Goal: Task Accomplishment & Management: Use online tool/utility

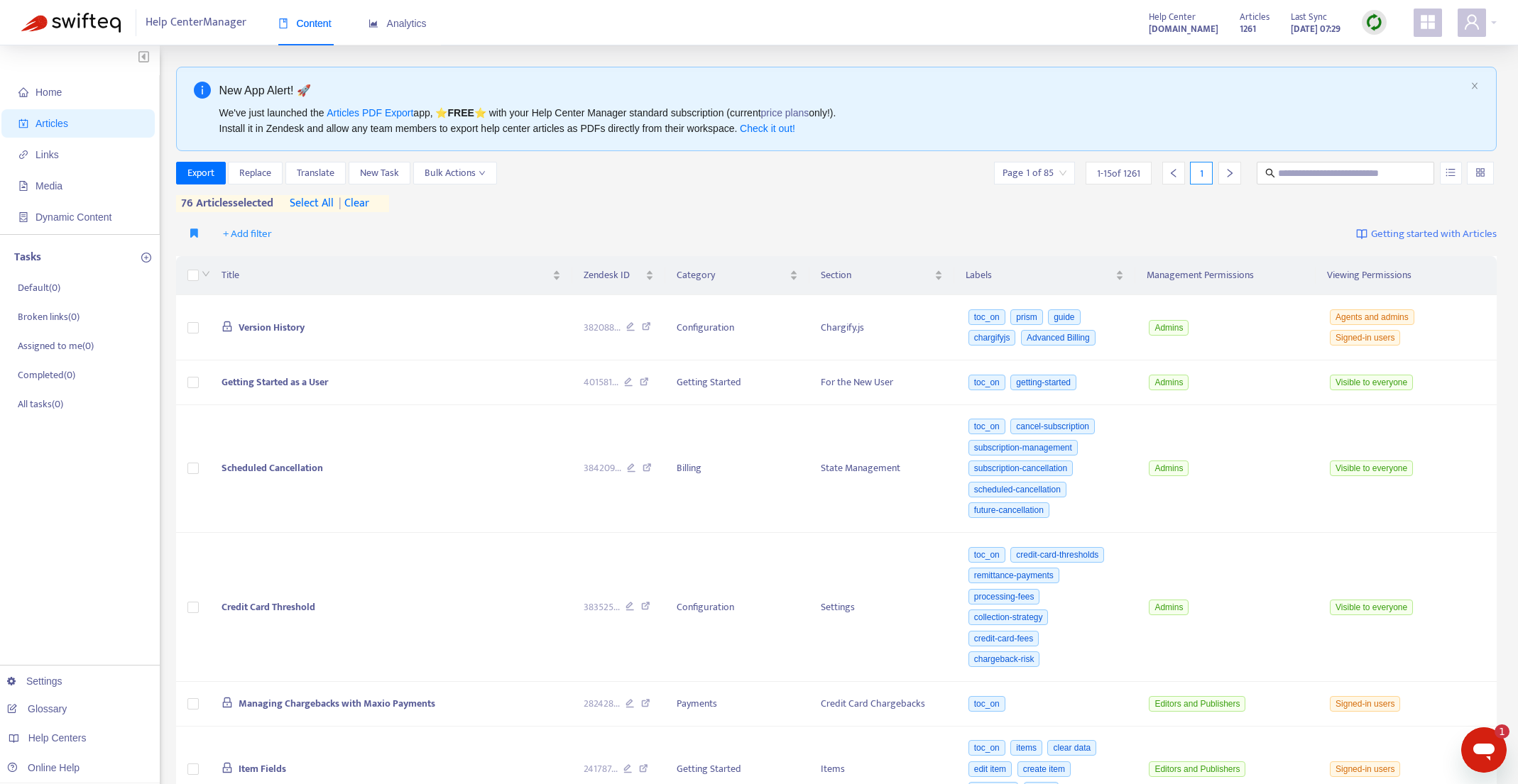
scroll to position [229, 0]
click at [257, 233] on span "+ Add filter" at bounding box center [247, 234] width 49 height 17
click at [252, 325] on span "Category" at bounding box center [268, 330] width 89 height 16
click at [299, 234] on div "Category: All" at bounding box center [263, 234] width 106 height 21
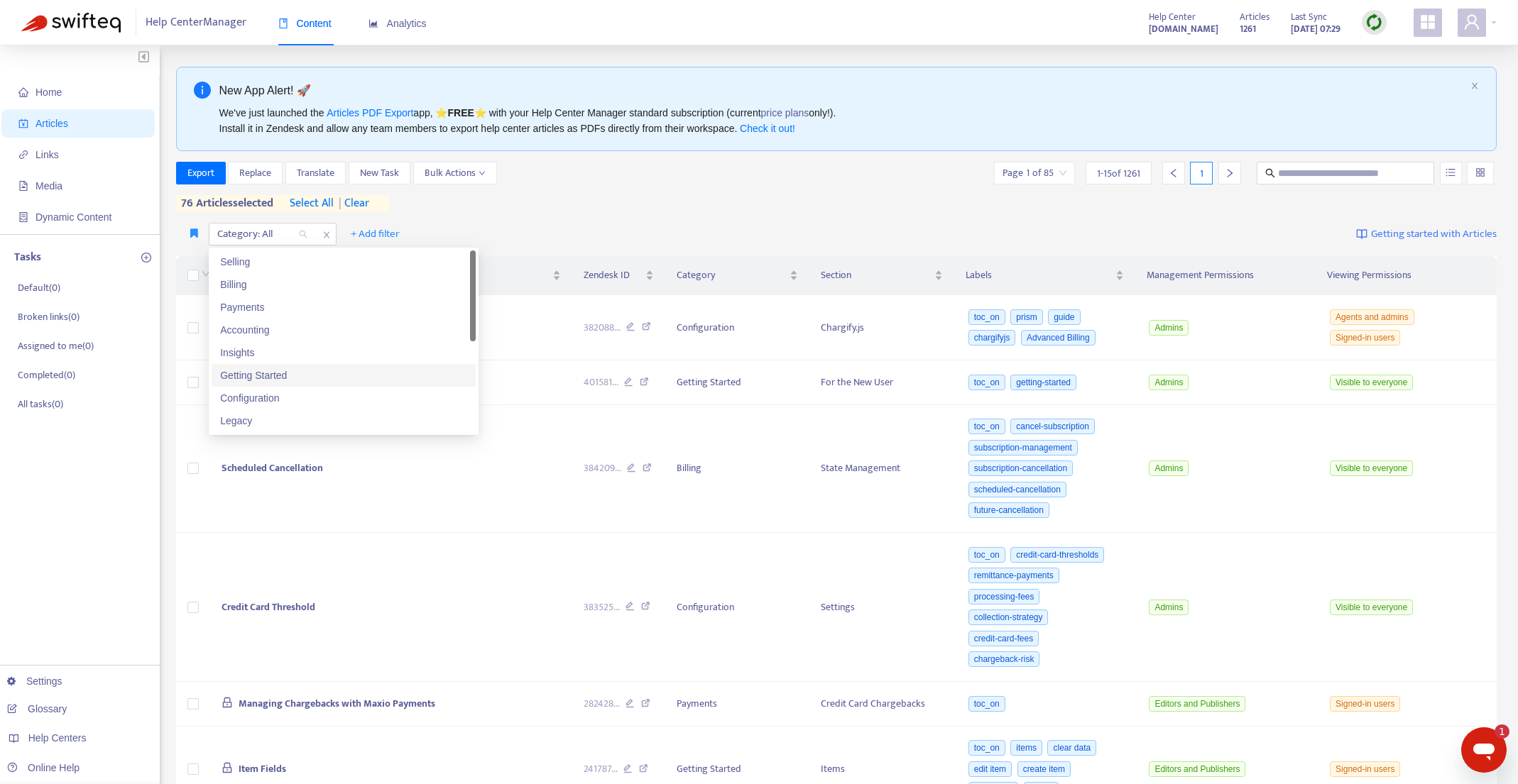
click at [310, 376] on div "Getting Started" at bounding box center [343, 375] width 247 height 16
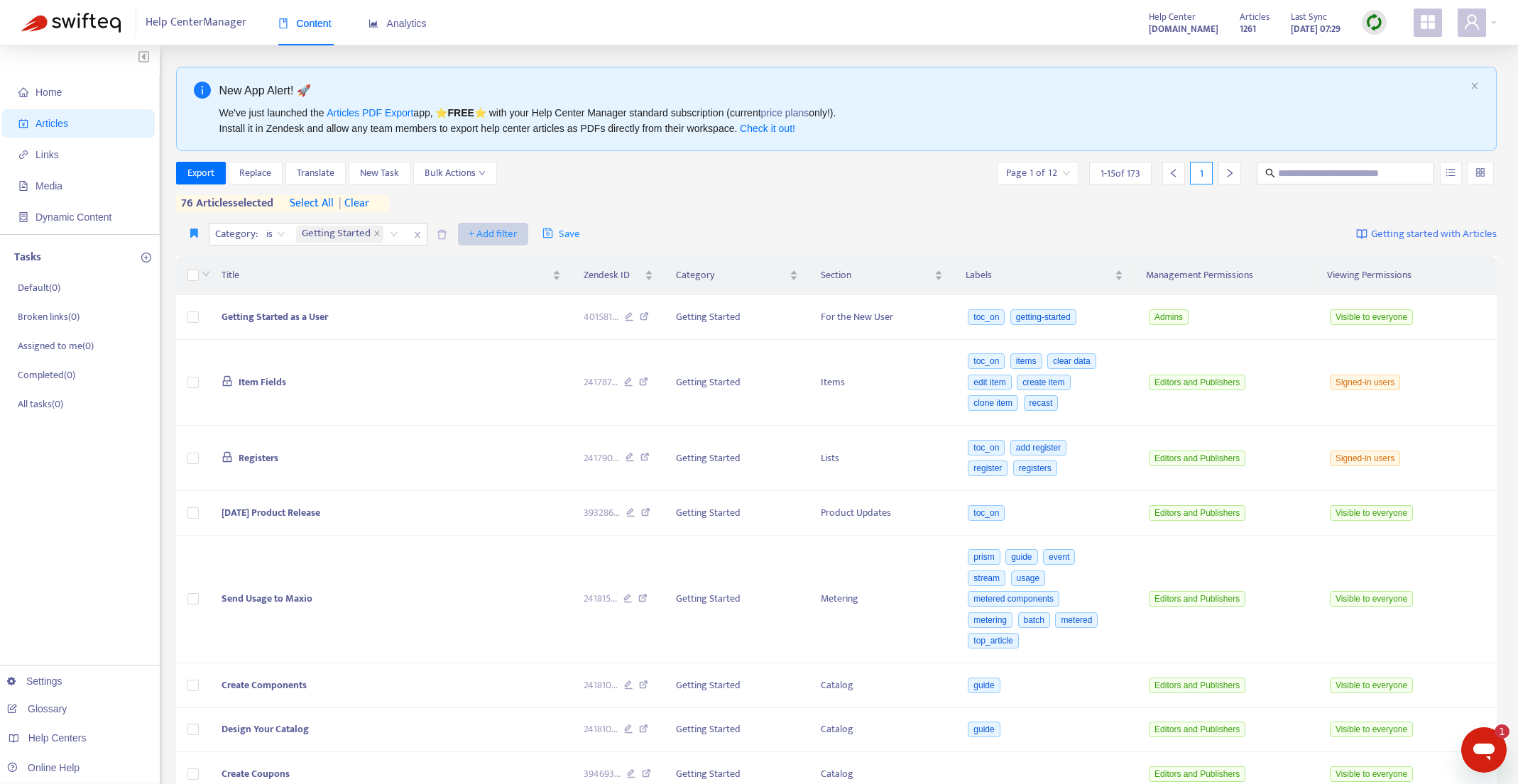
click at [493, 226] on span "+ Add filter" at bounding box center [493, 234] width 49 height 17
click at [486, 329] on span "Section" at bounding box center [515, 330] width 89 height 16
click at [528, 237] on div "Section: All" at bounding box center [485, 234] width 106 height 21
click at [525, 233] on div "Section: All" at bounding box center [485, 234] width 106 height 21
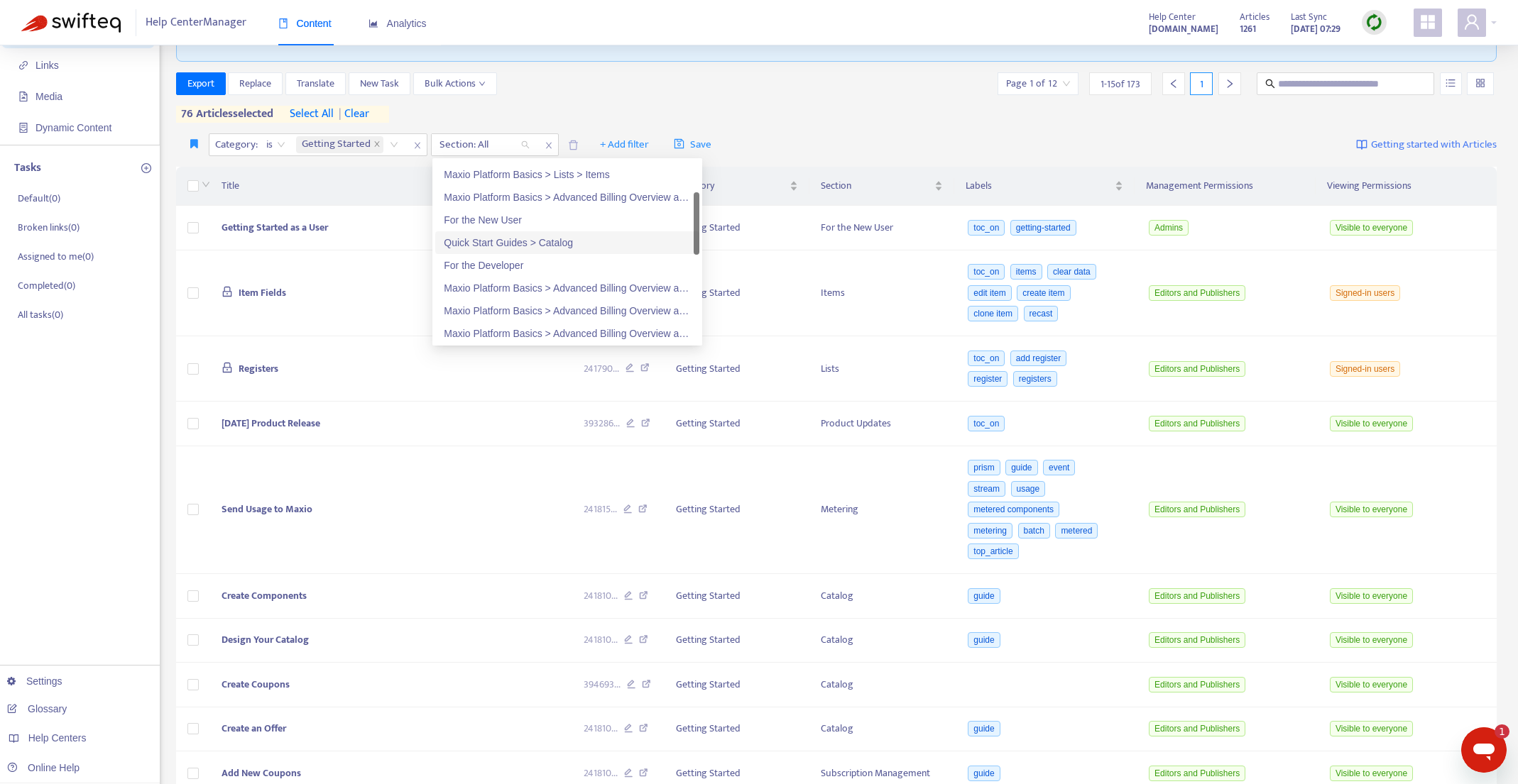
scroll to position [0, 0]
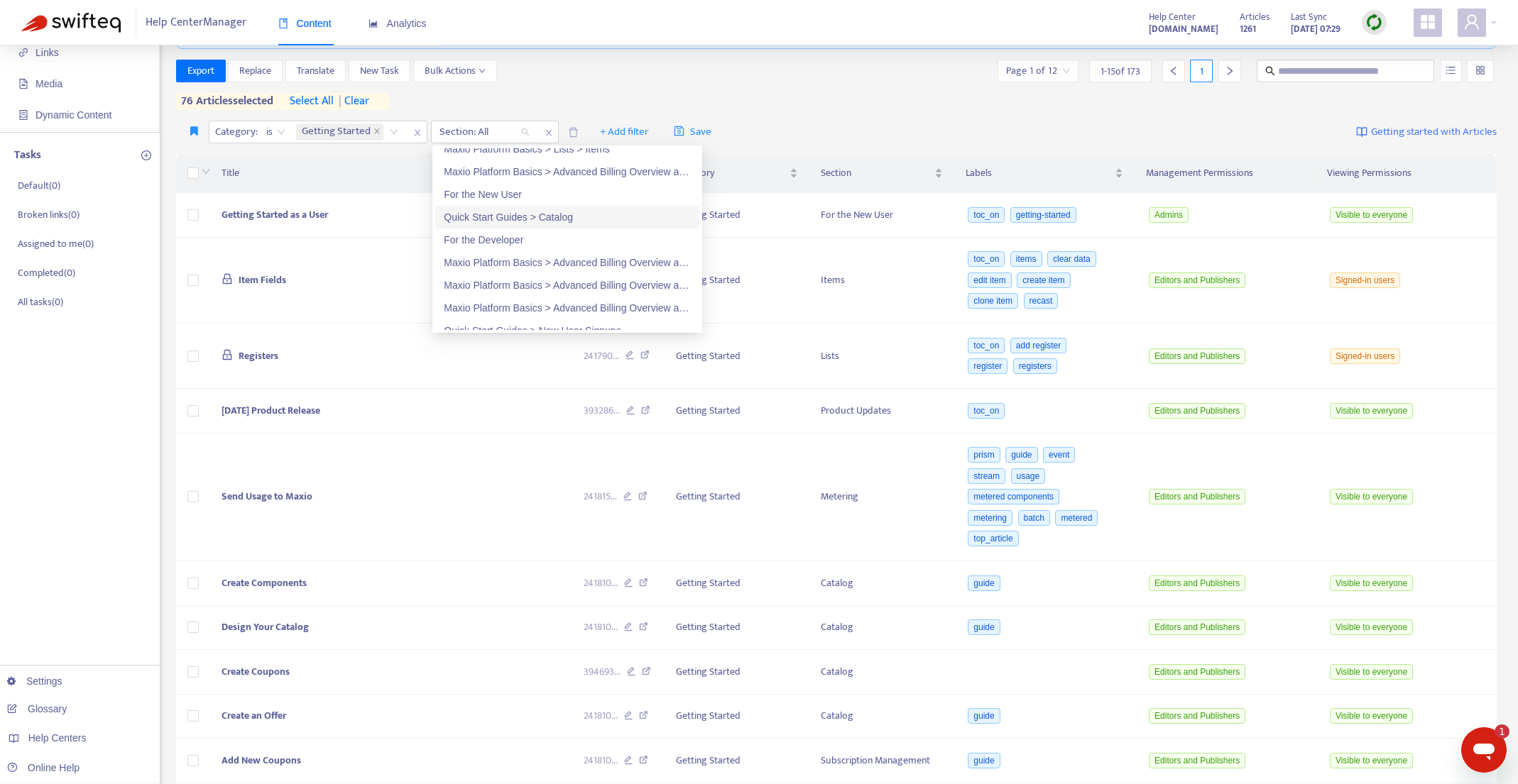
click at [554, 220] on div "Quick Start Guides > Catalog" at bounding box center [567, 217] width 247 height 16
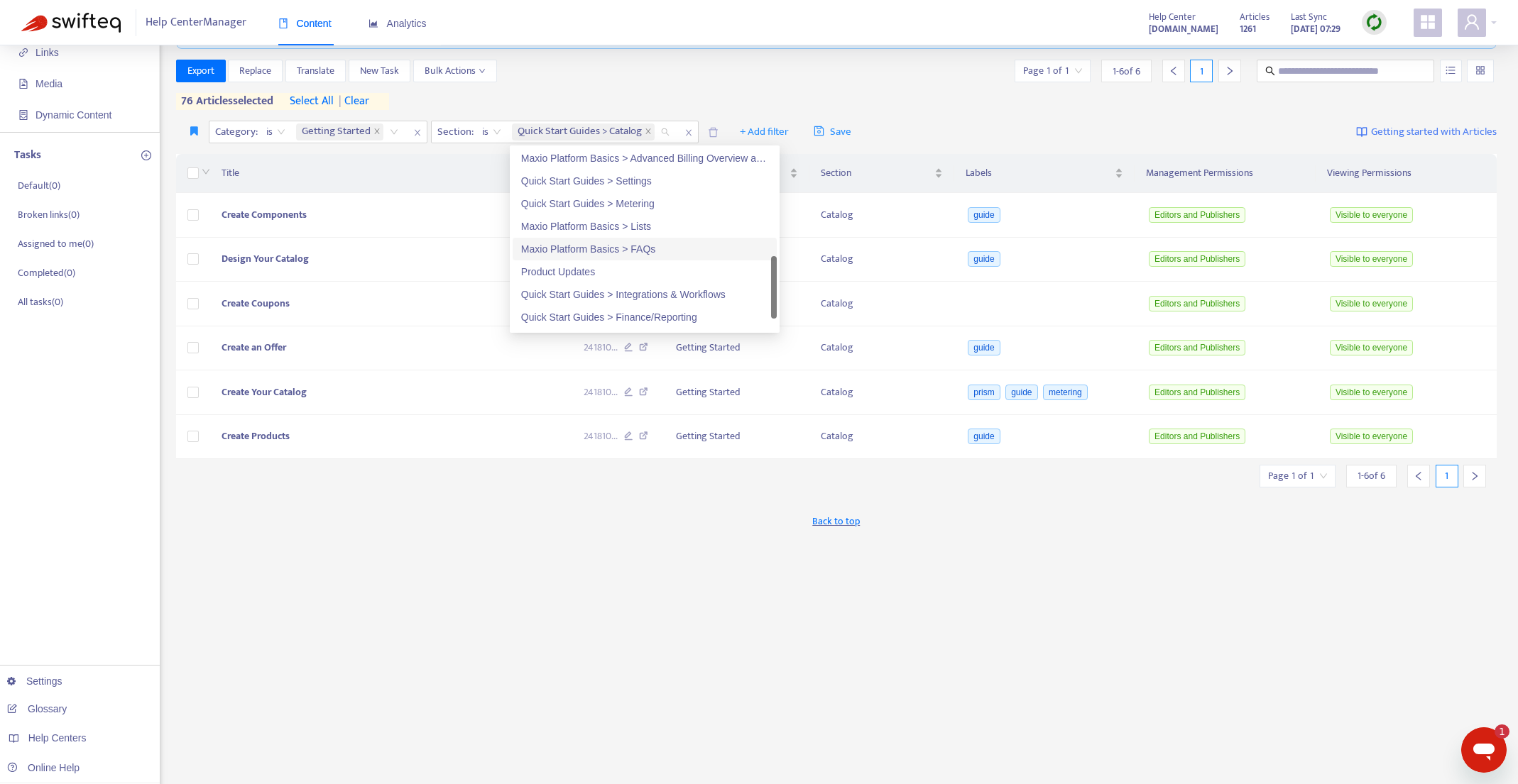
scroll to position [431, 0]
click at [593, 269] on div "Product Updates" at bounding box center [644, 273] width 247 height 16
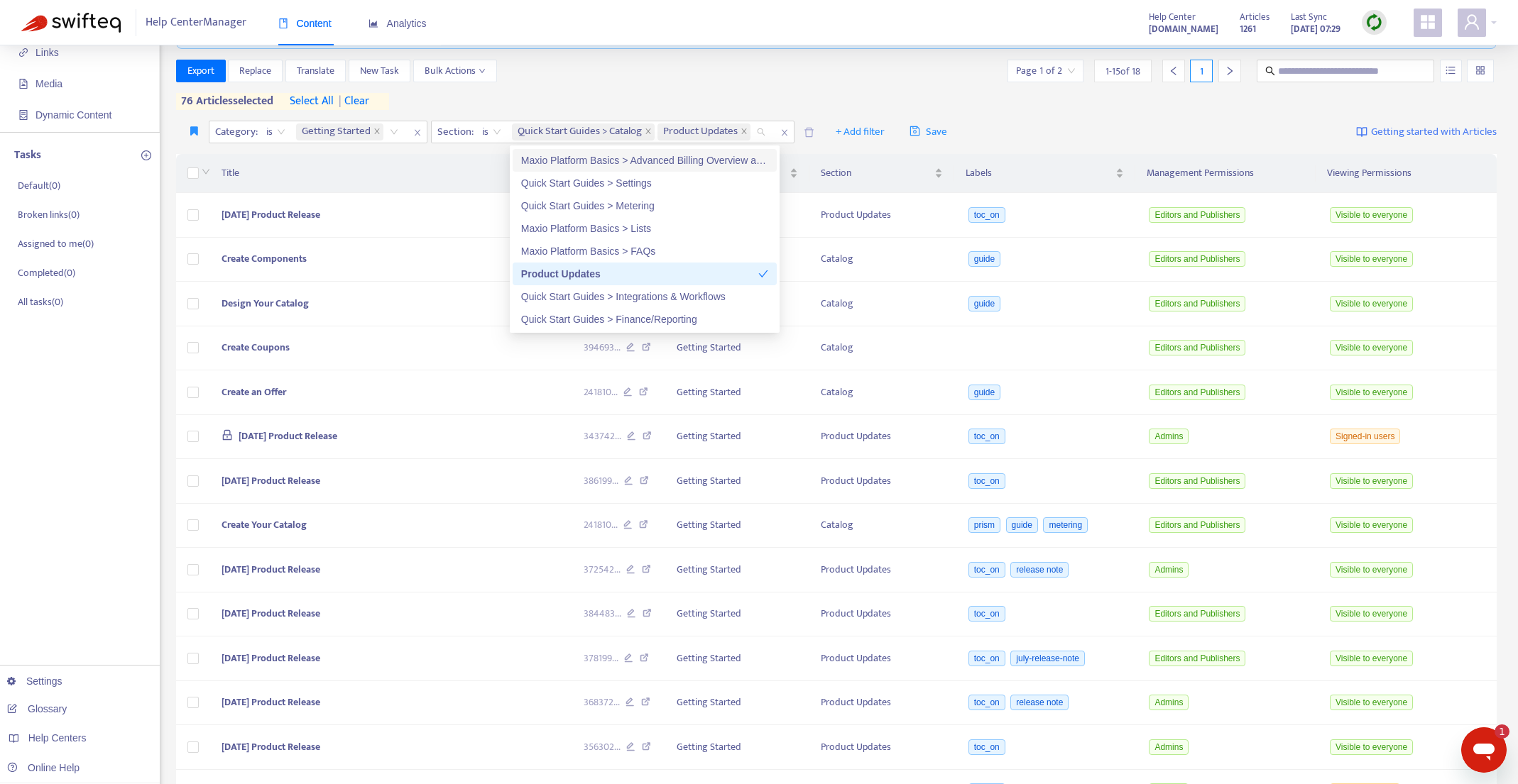
click at [857, 62] on div "Export Replace Translate New Task Bulk Actions Page 1 of 2 1 - 15 of 18 1" at bounding box center [836, 70] width 1321 height 23
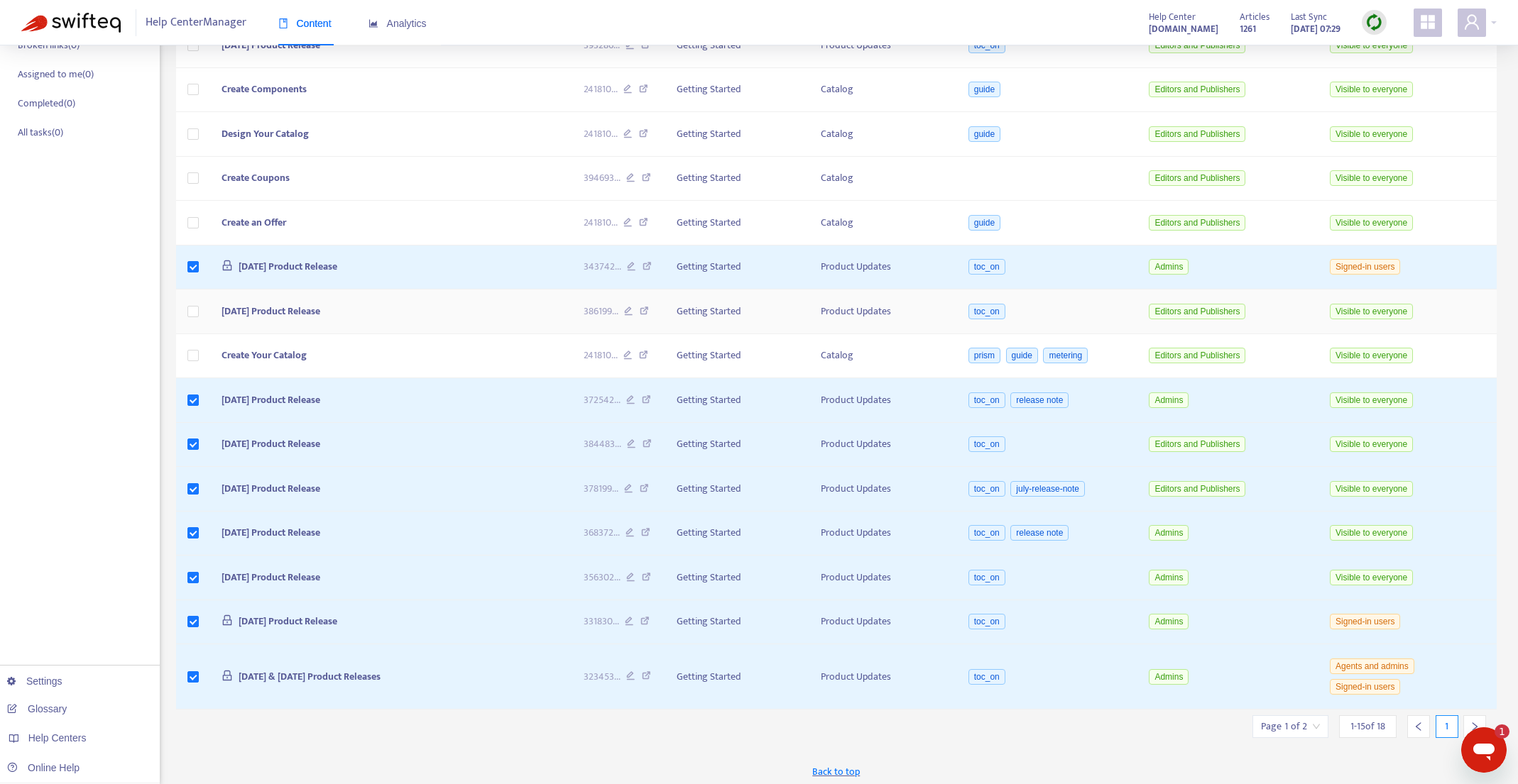
scroll to position [277, 0]
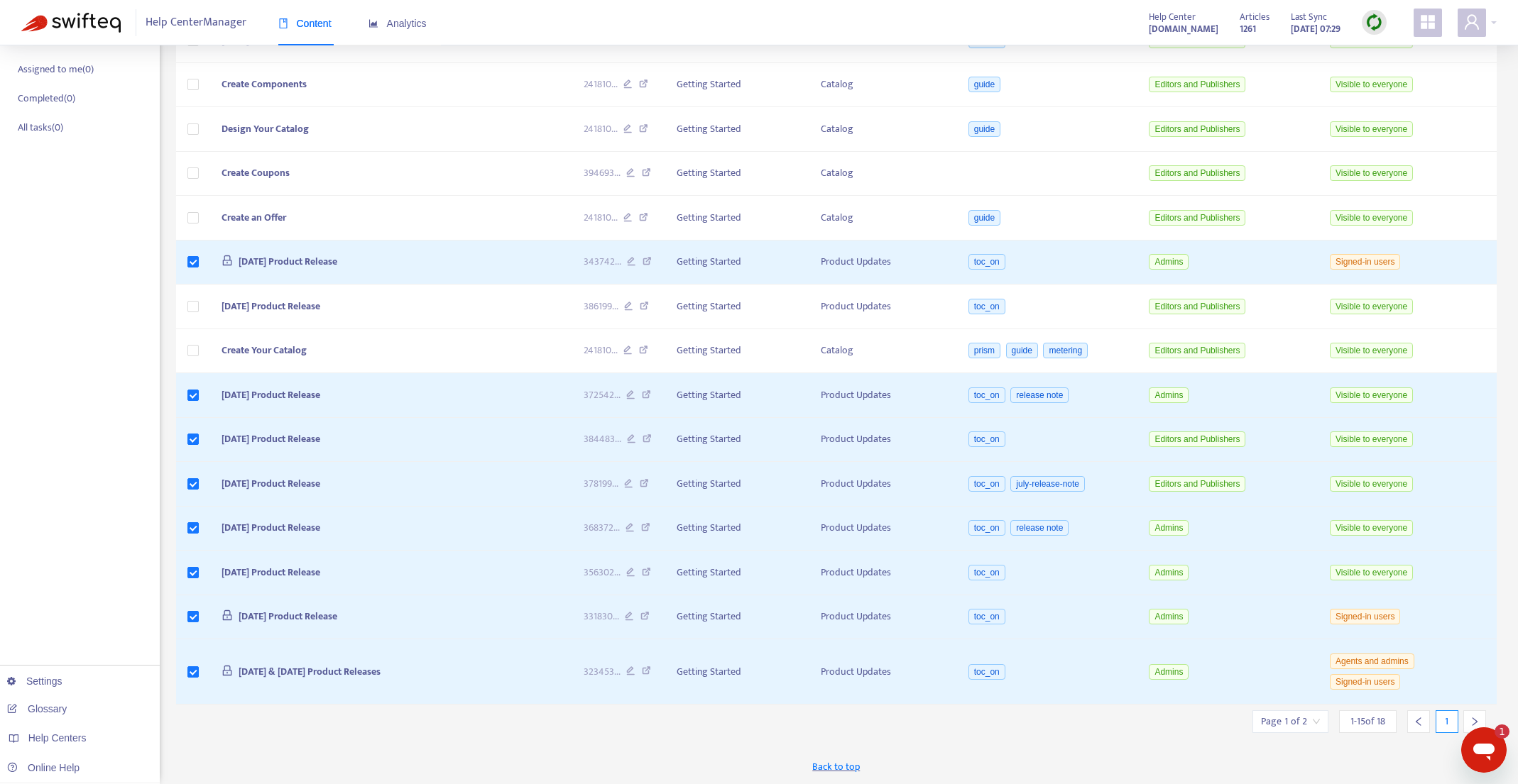
click at [1476, 717] on icon "right" at bounding box center [1474, 722] width 10 height 10
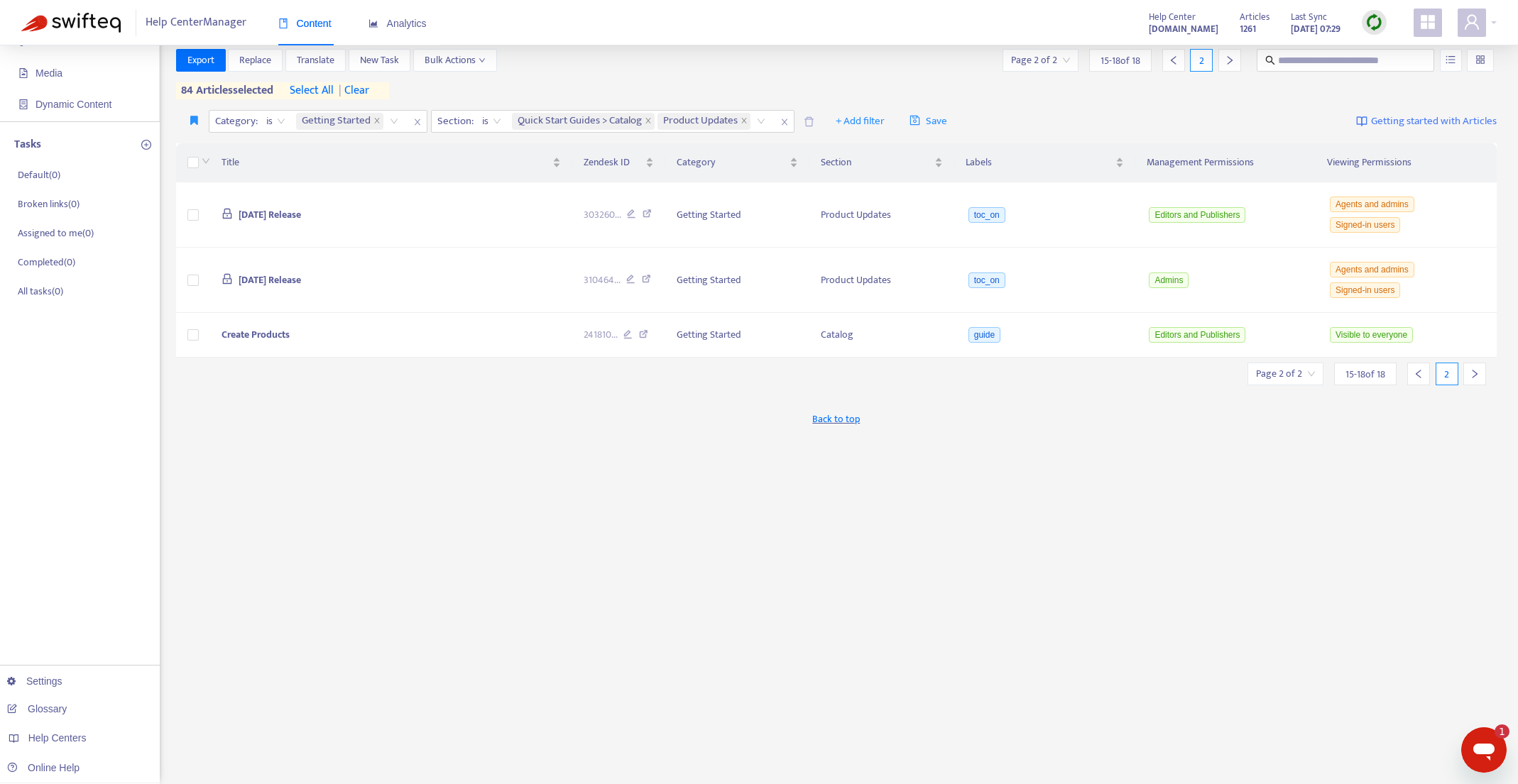
scroll to position [113, 0]
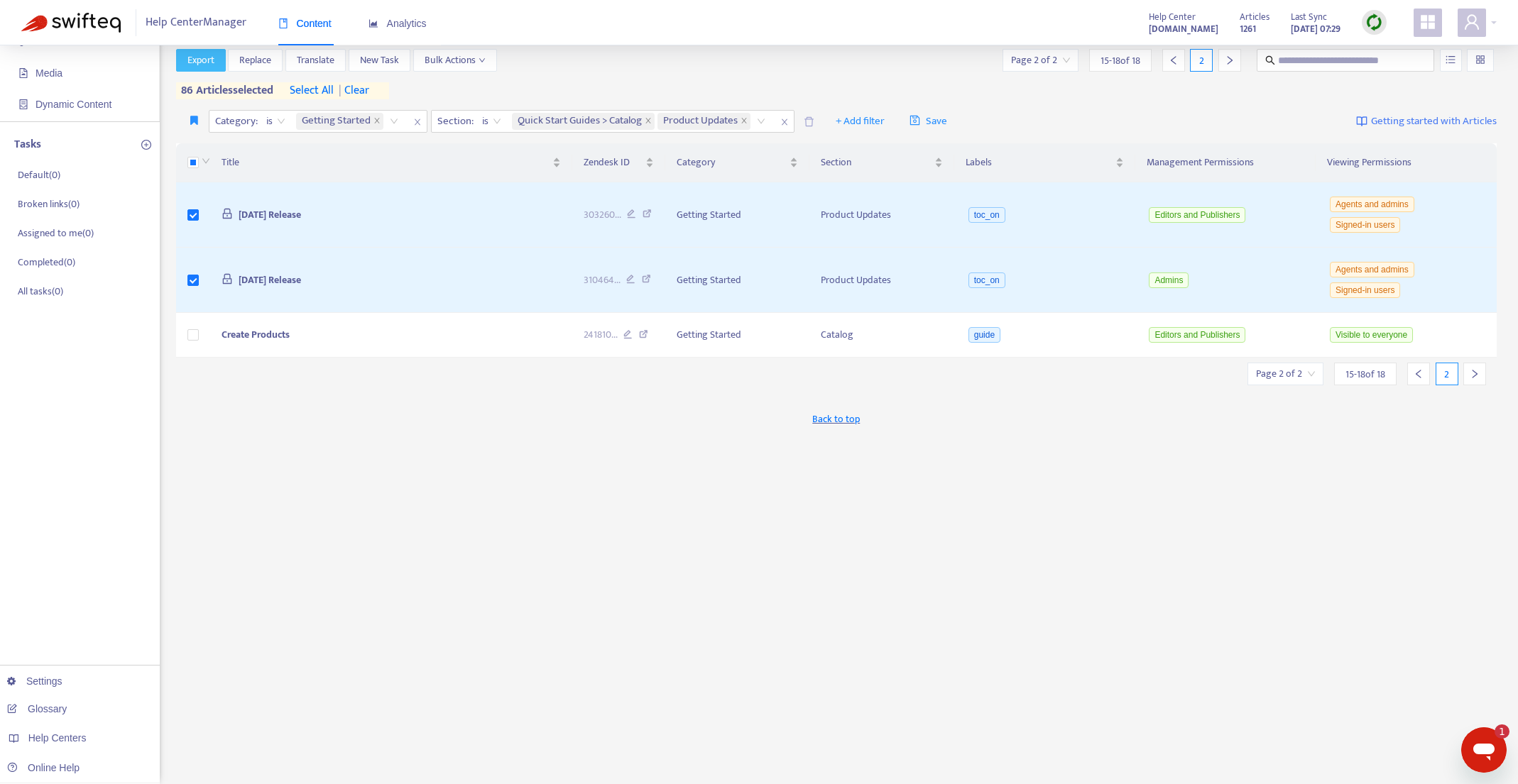
click at [196, 66] on span "Export" at bounding box center [200, 60] width 27 height 16
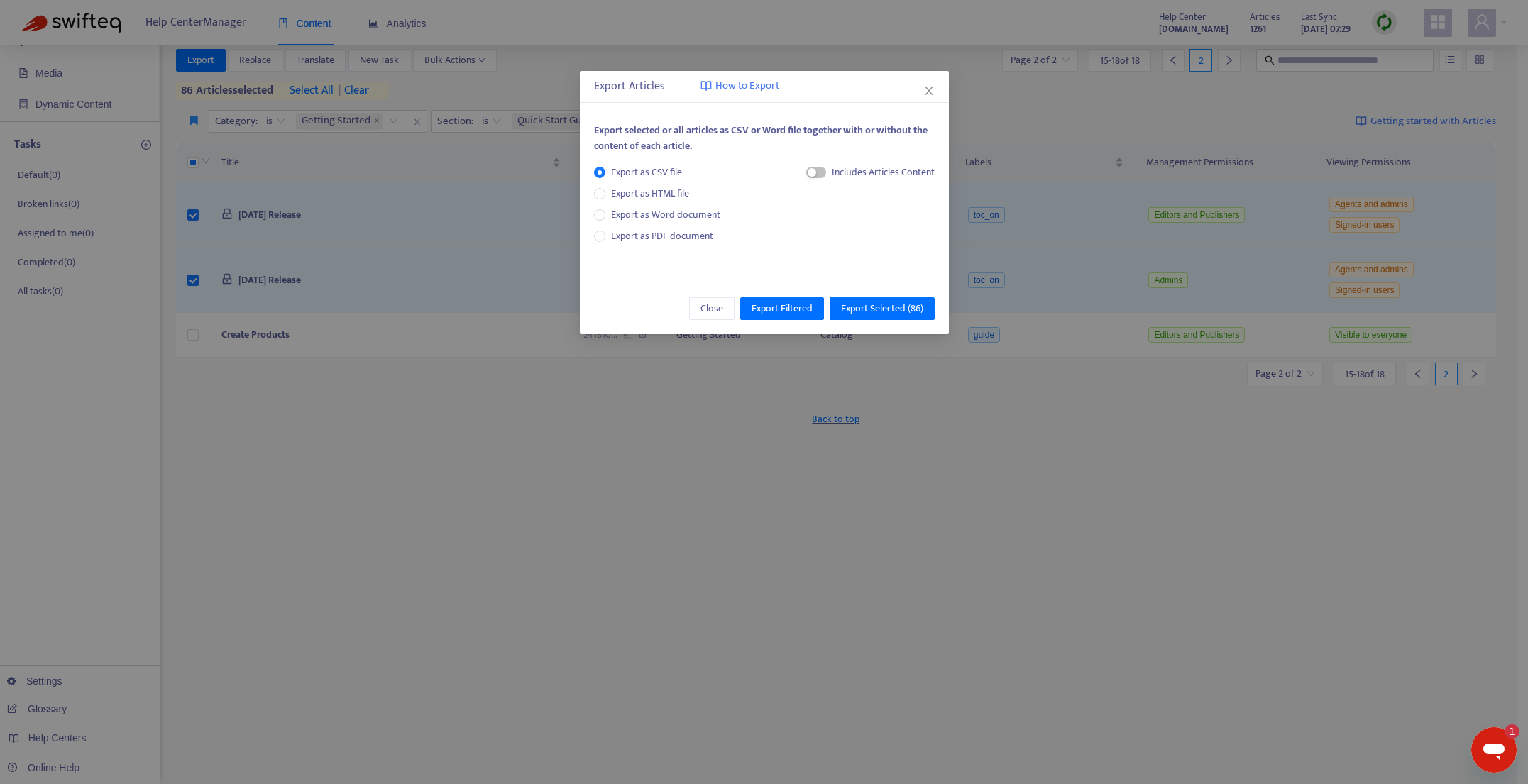
click at [934, 94] on icon "close" at bounding box center [929, 91] width 12 height 12
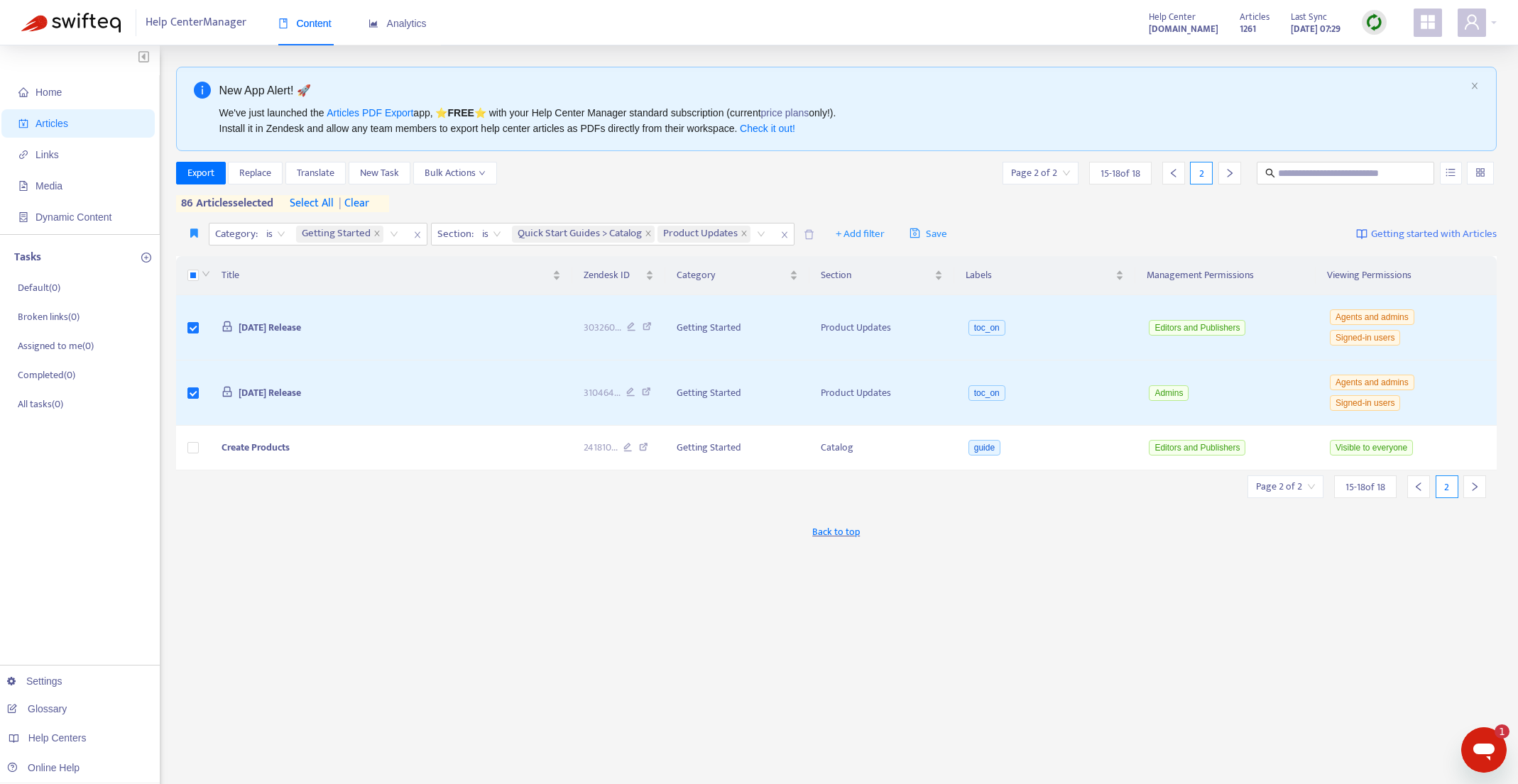
scroll to position [10, 0]
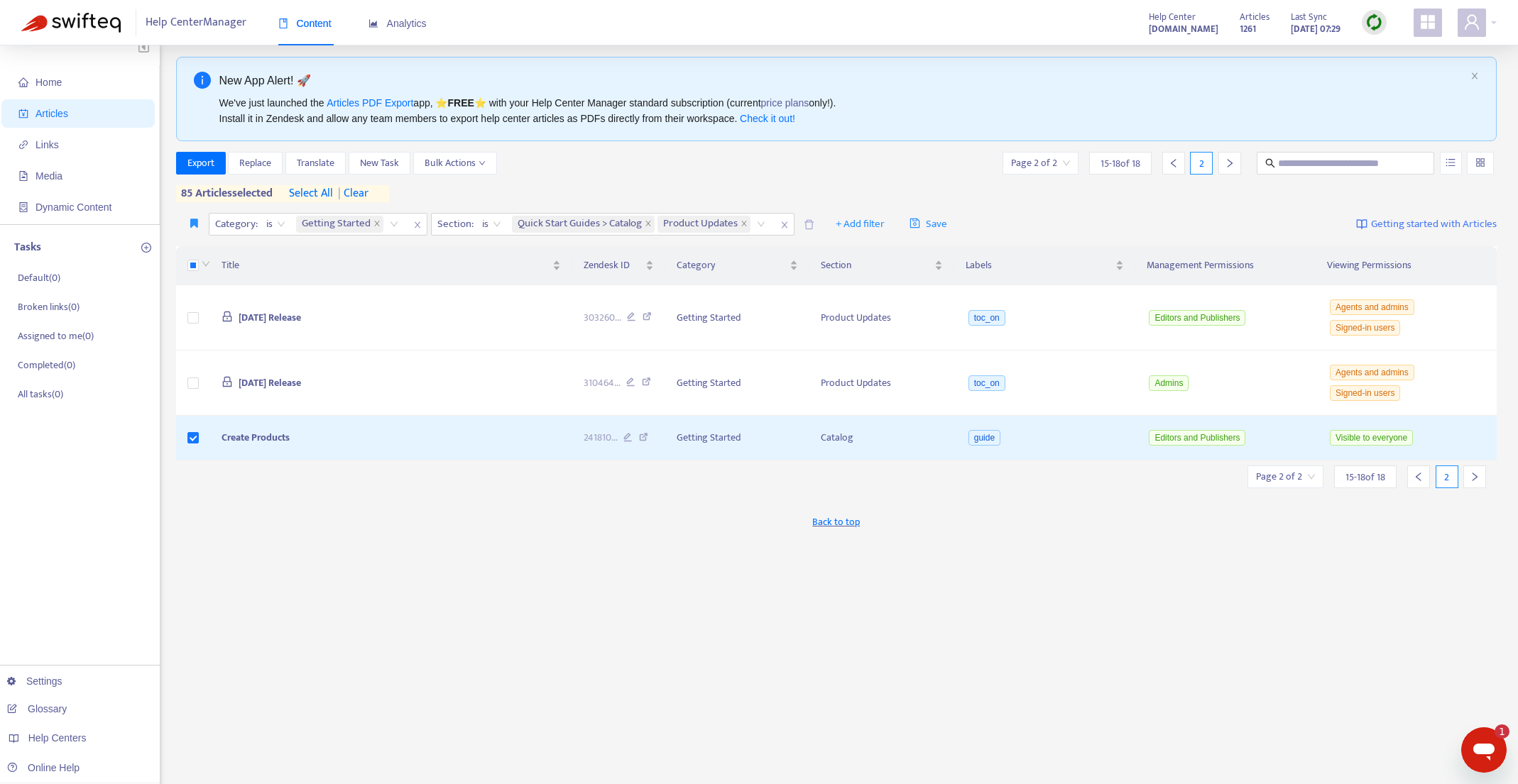
click at [1416, 479] on icon "left" at bounding box center [1418, 477] width 10 height 10
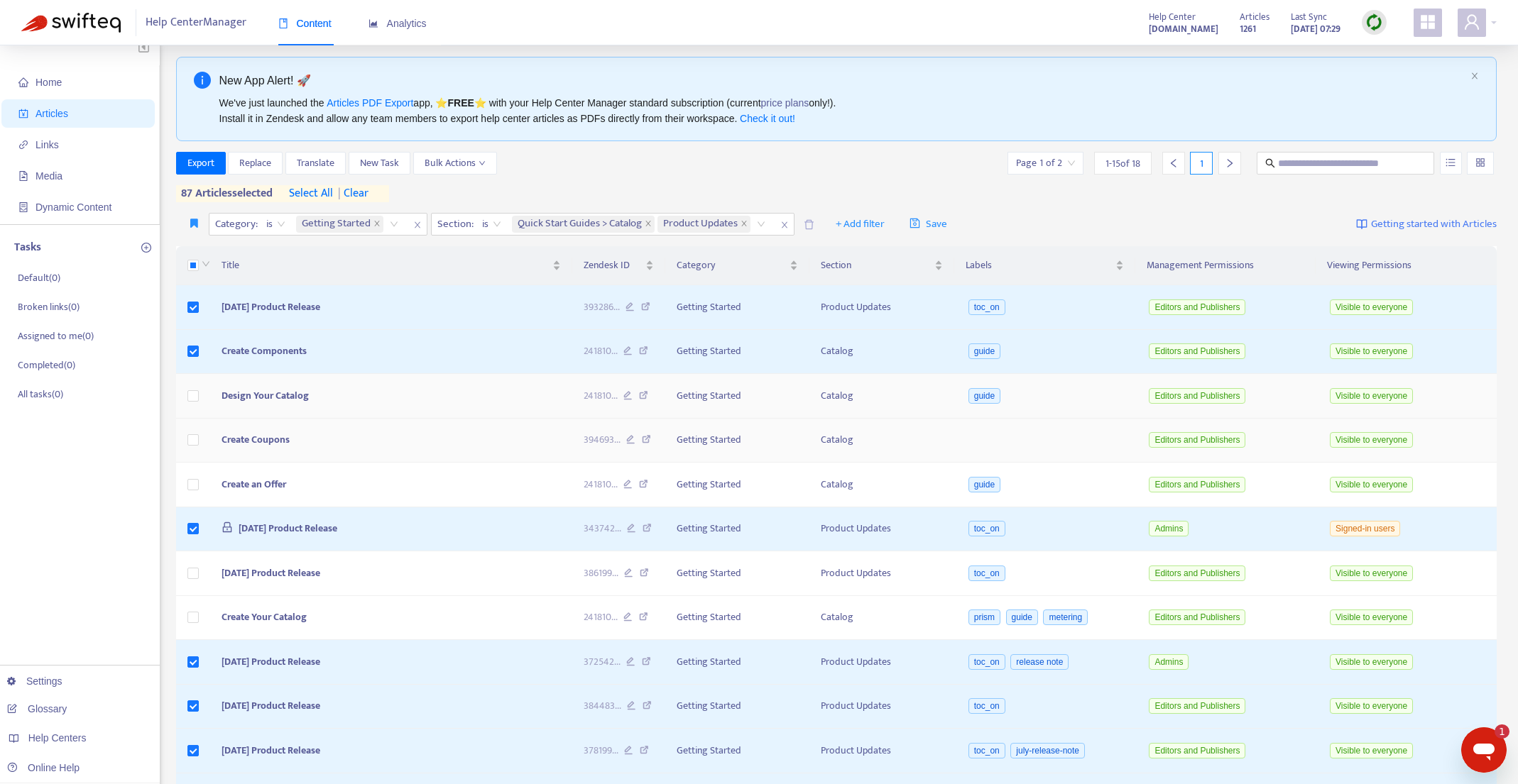
click at [193, 402] on label at bounding box center [193, 396] width 12 height 16
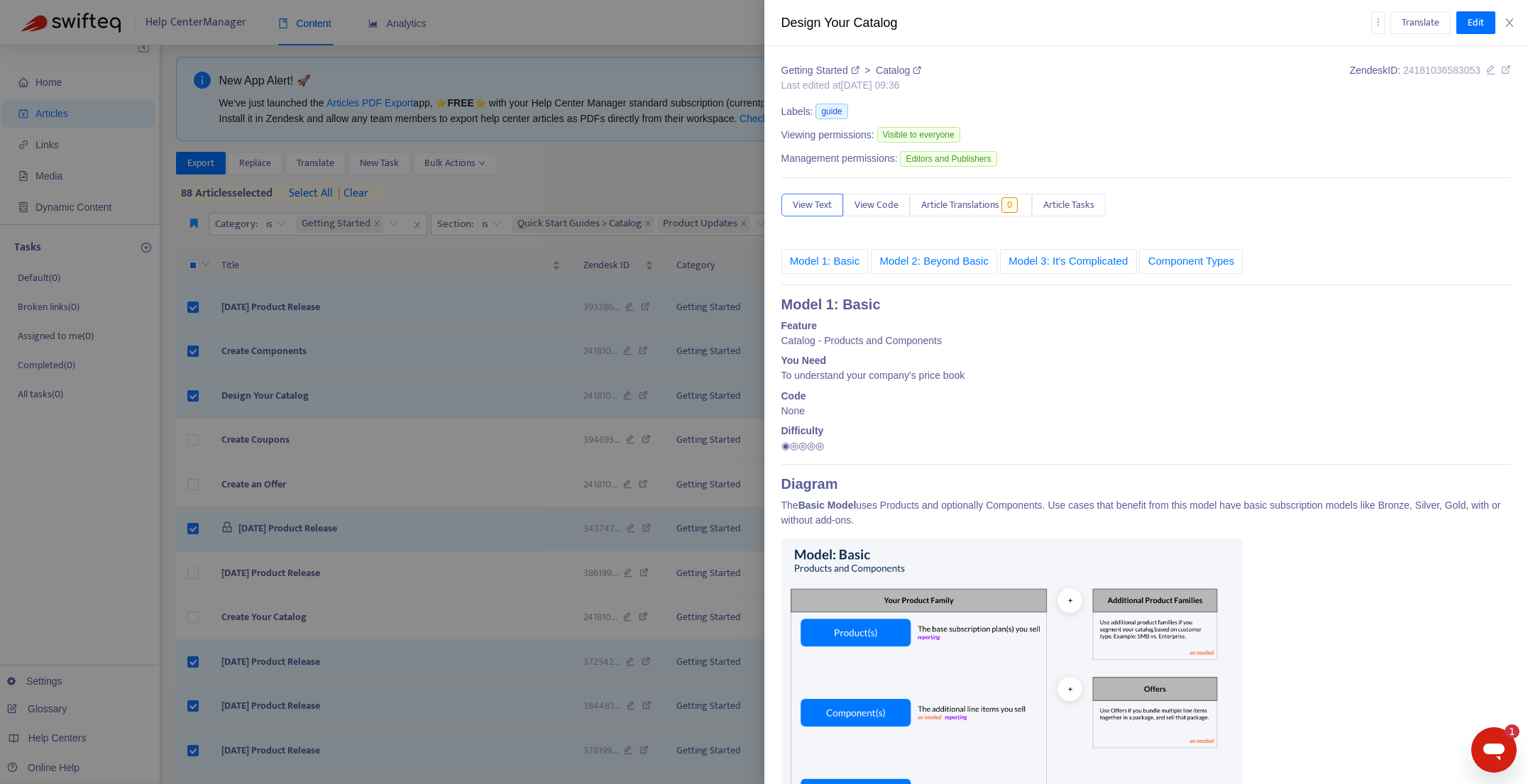
click at [198, 441] on div at bounding box center [764, 392] width 1528 height 784
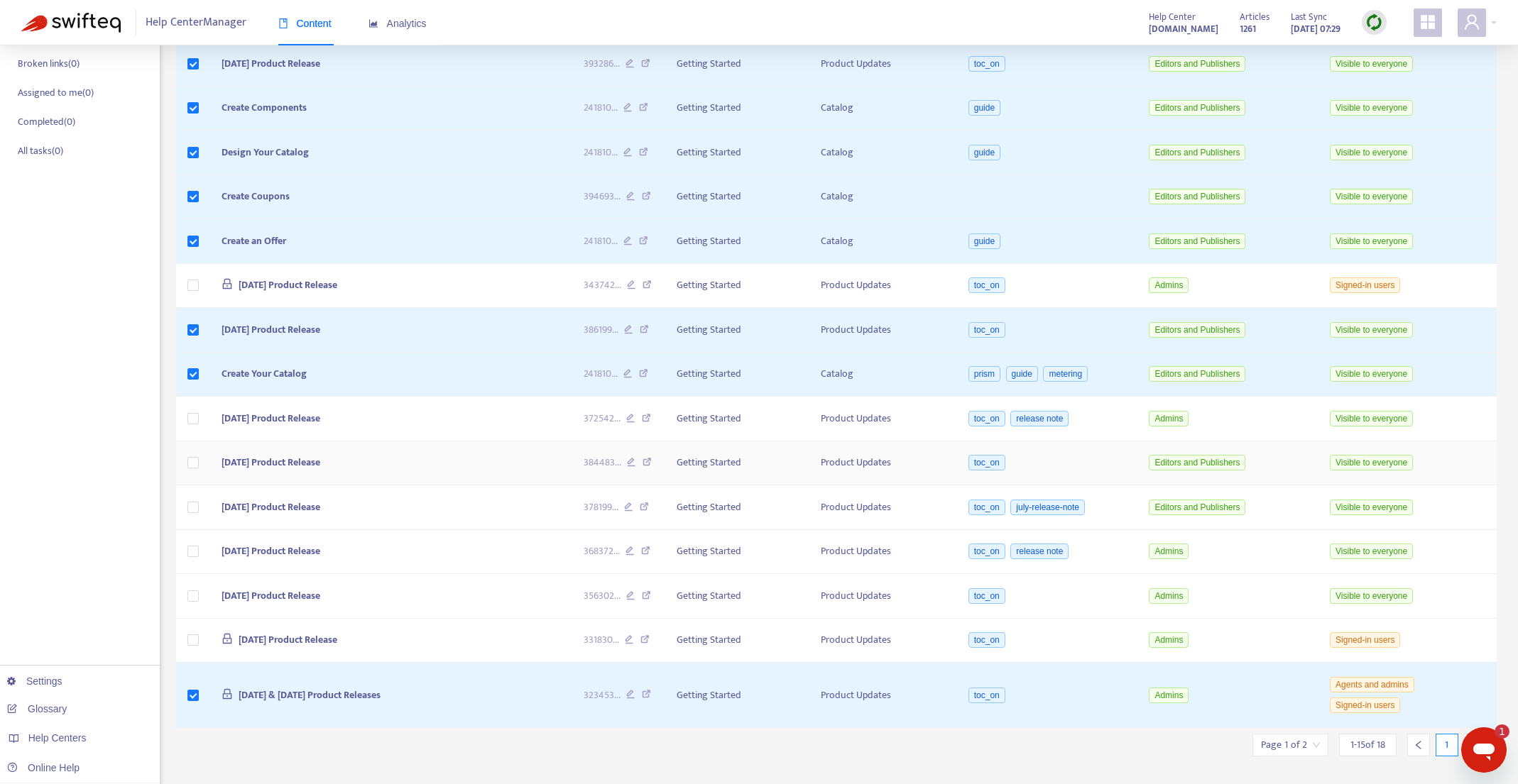
scroll to position [277, 0]
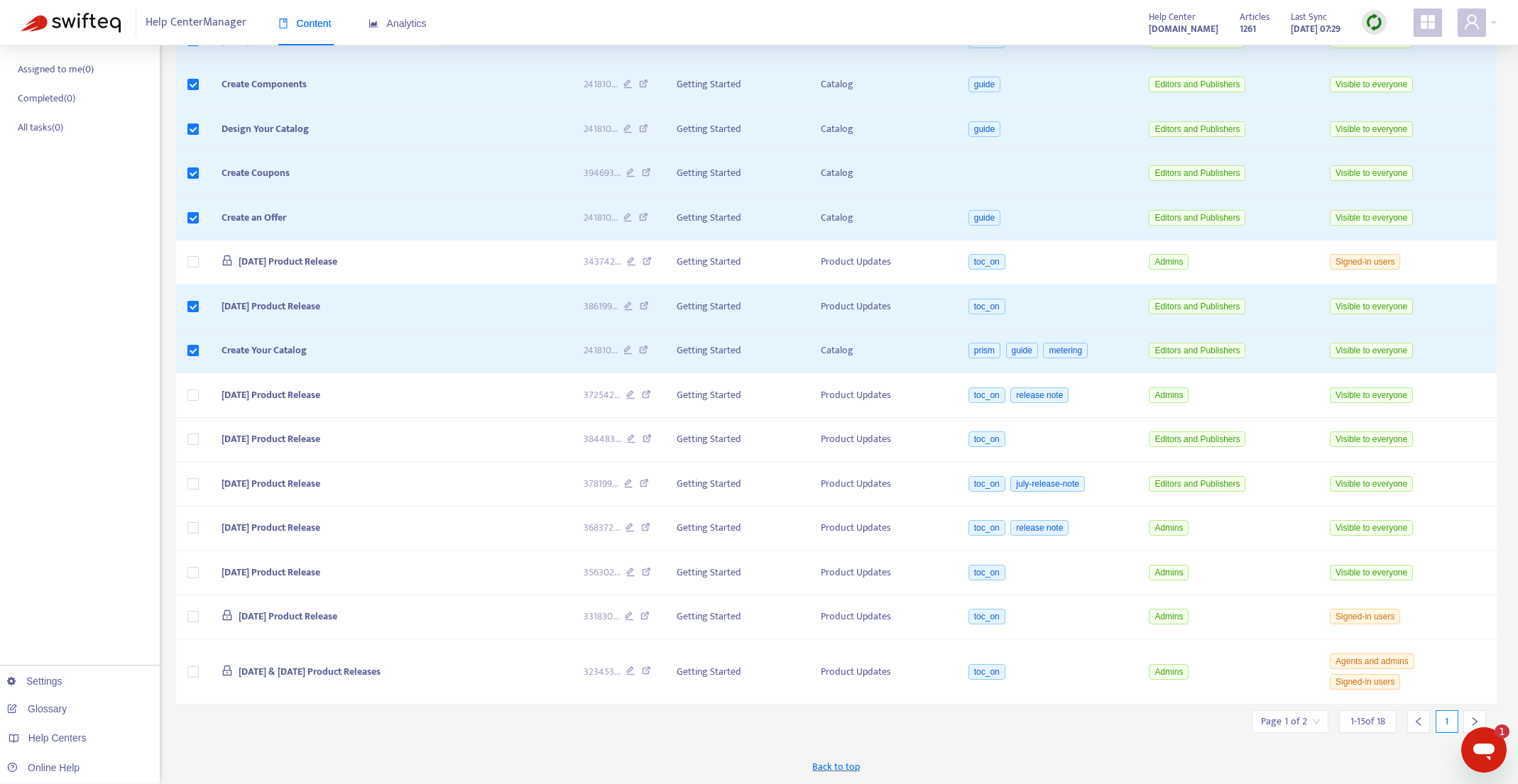
click at [1468, 716] on div at bounding box center [1474, 721] width 23 height 23
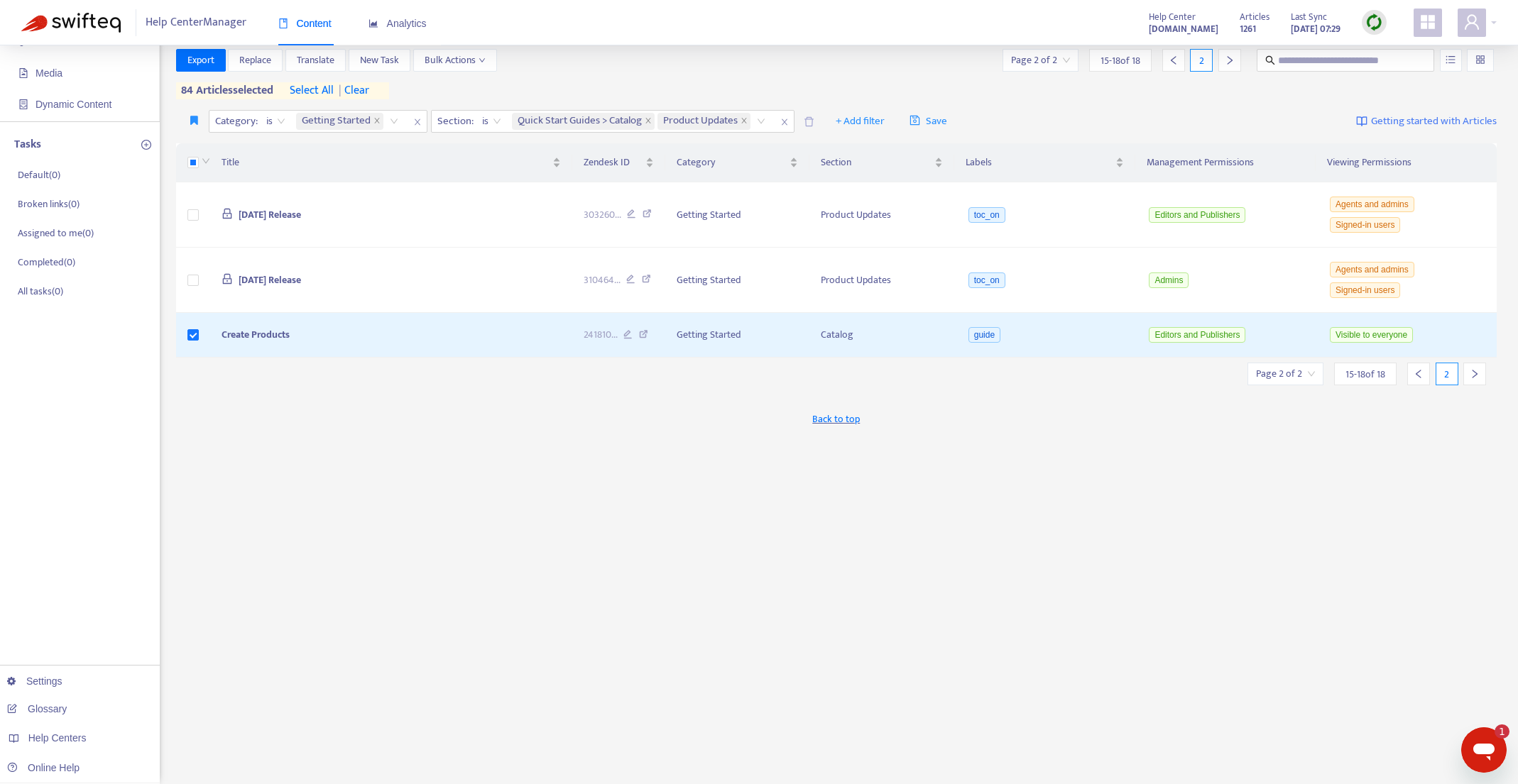
scroll to position [113, 0]
click at [1413, 376] on icon "left" at bounding box center [1418, 374] width 10 height 10
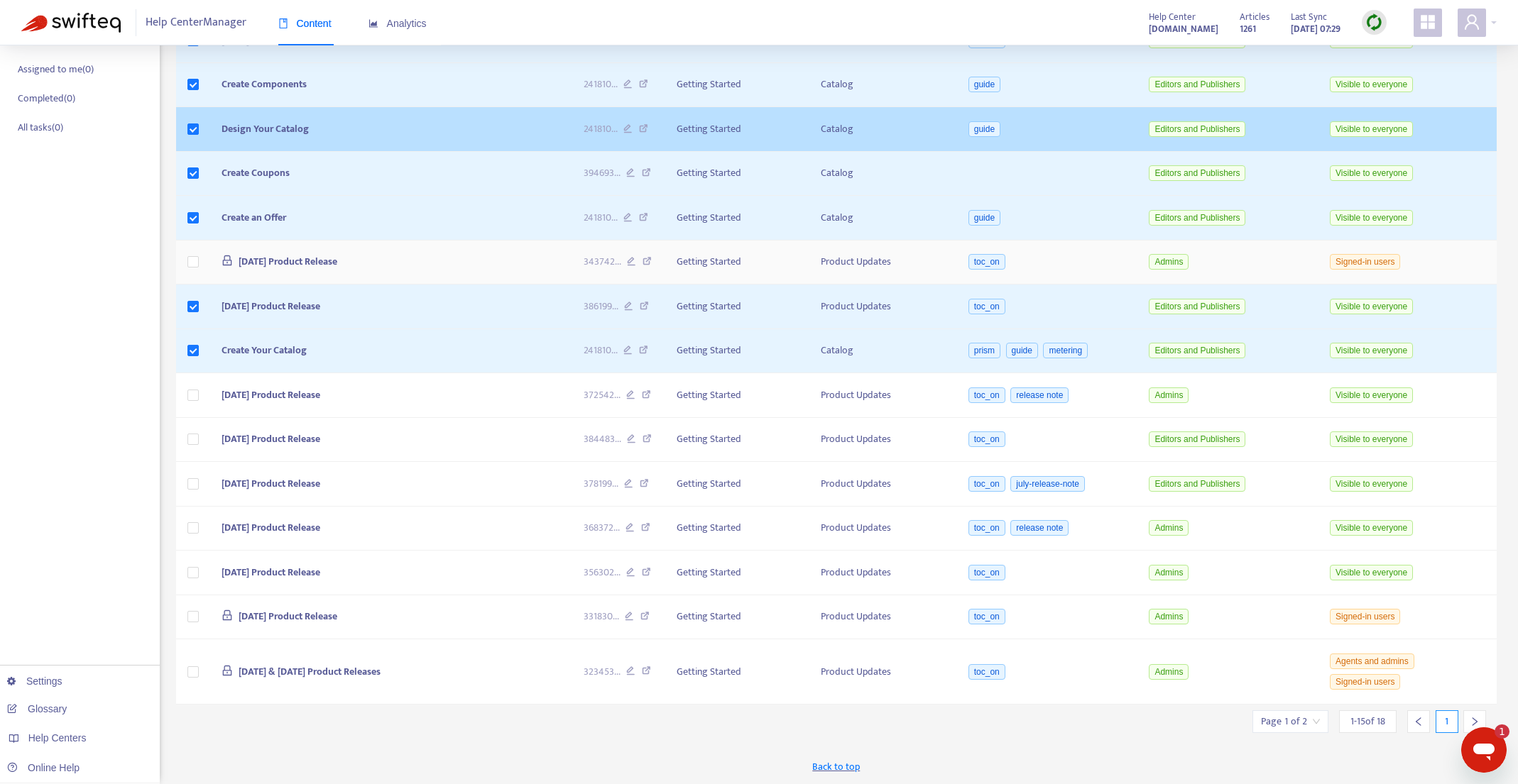
scroll to position [0, 0]
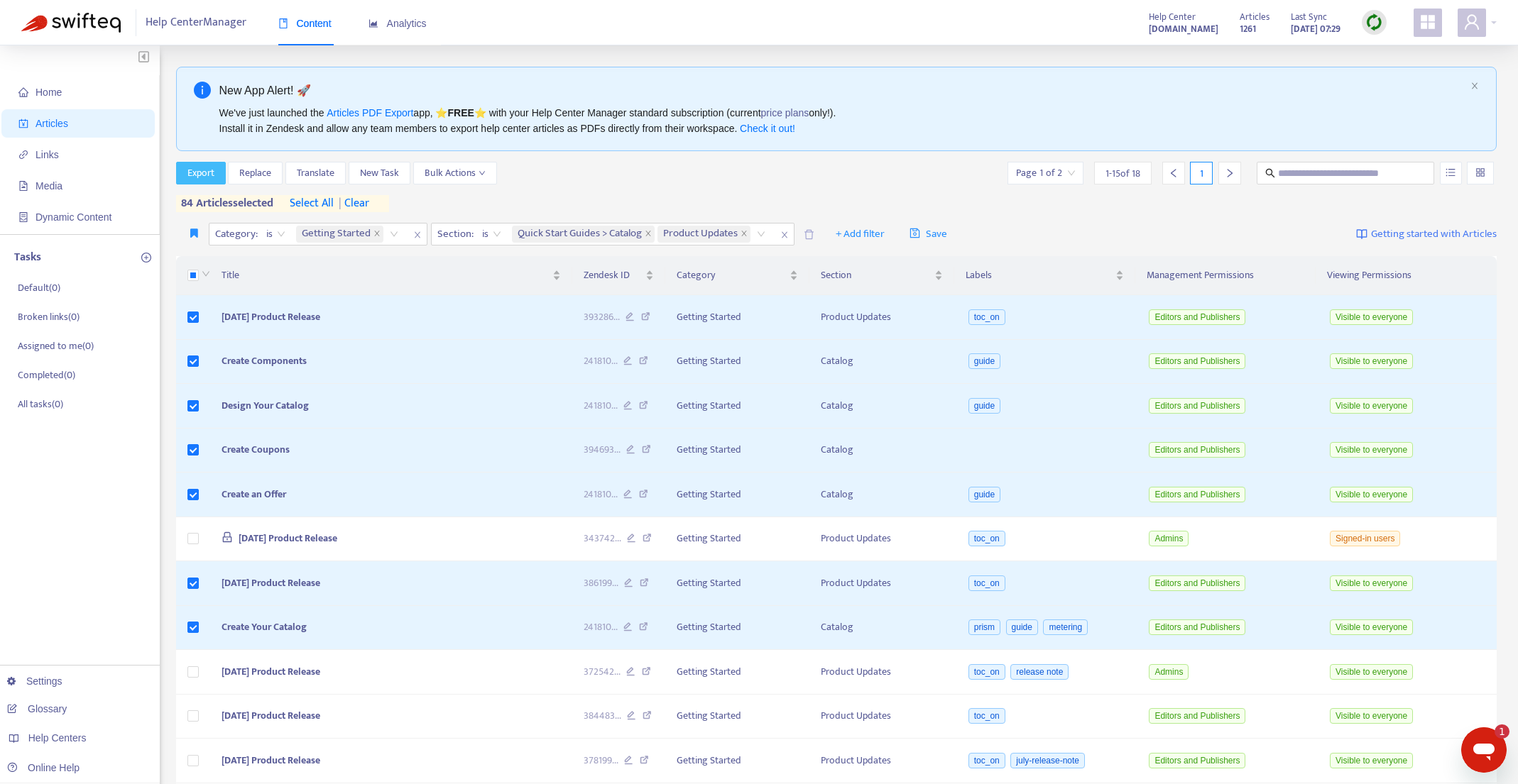
click at [201, 168] on span "Export" at bounding box center [200, 173] width 27 height 16
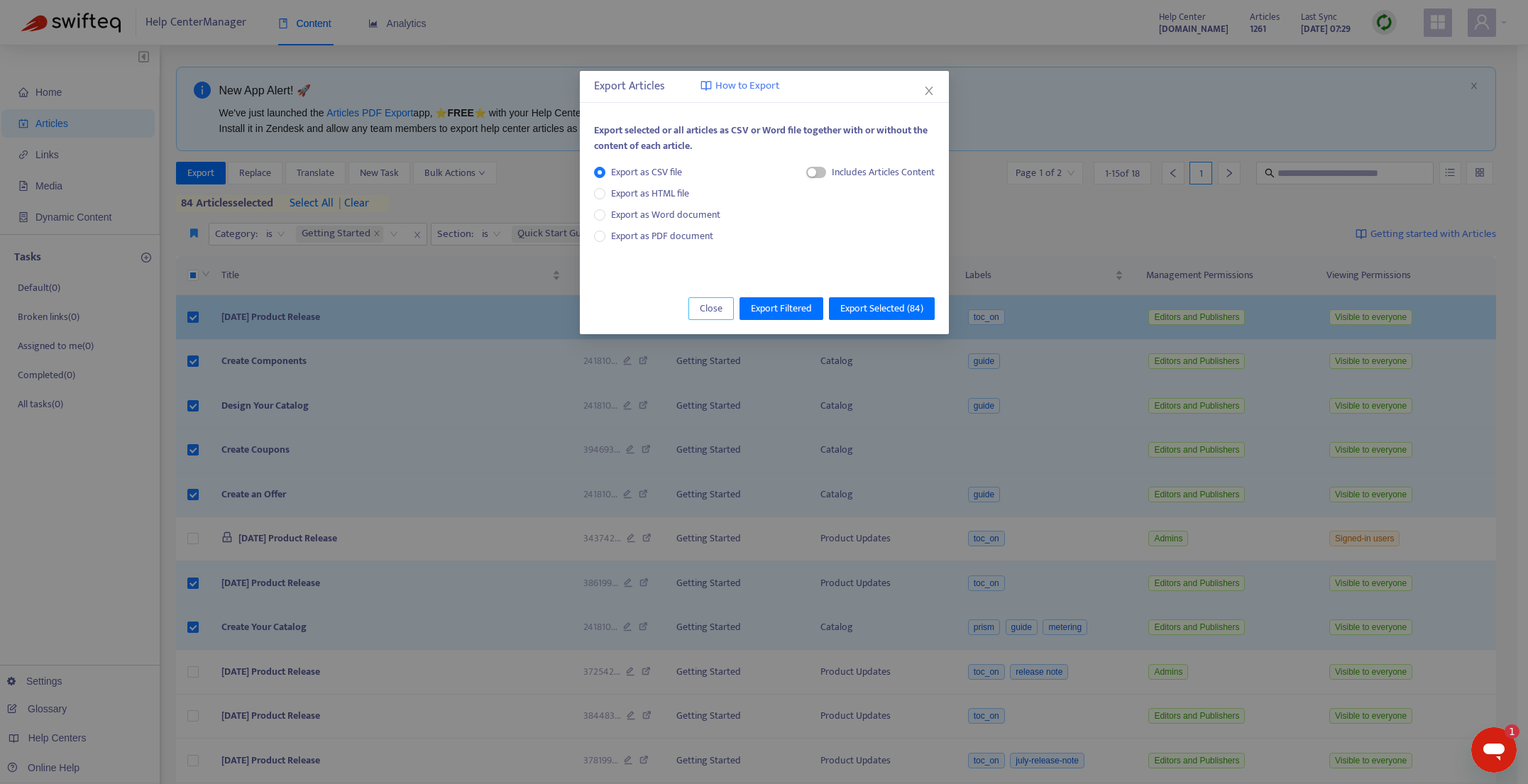
click at [709, 310] on span "Close" at bounding box center [711, 309] width 23 height 16
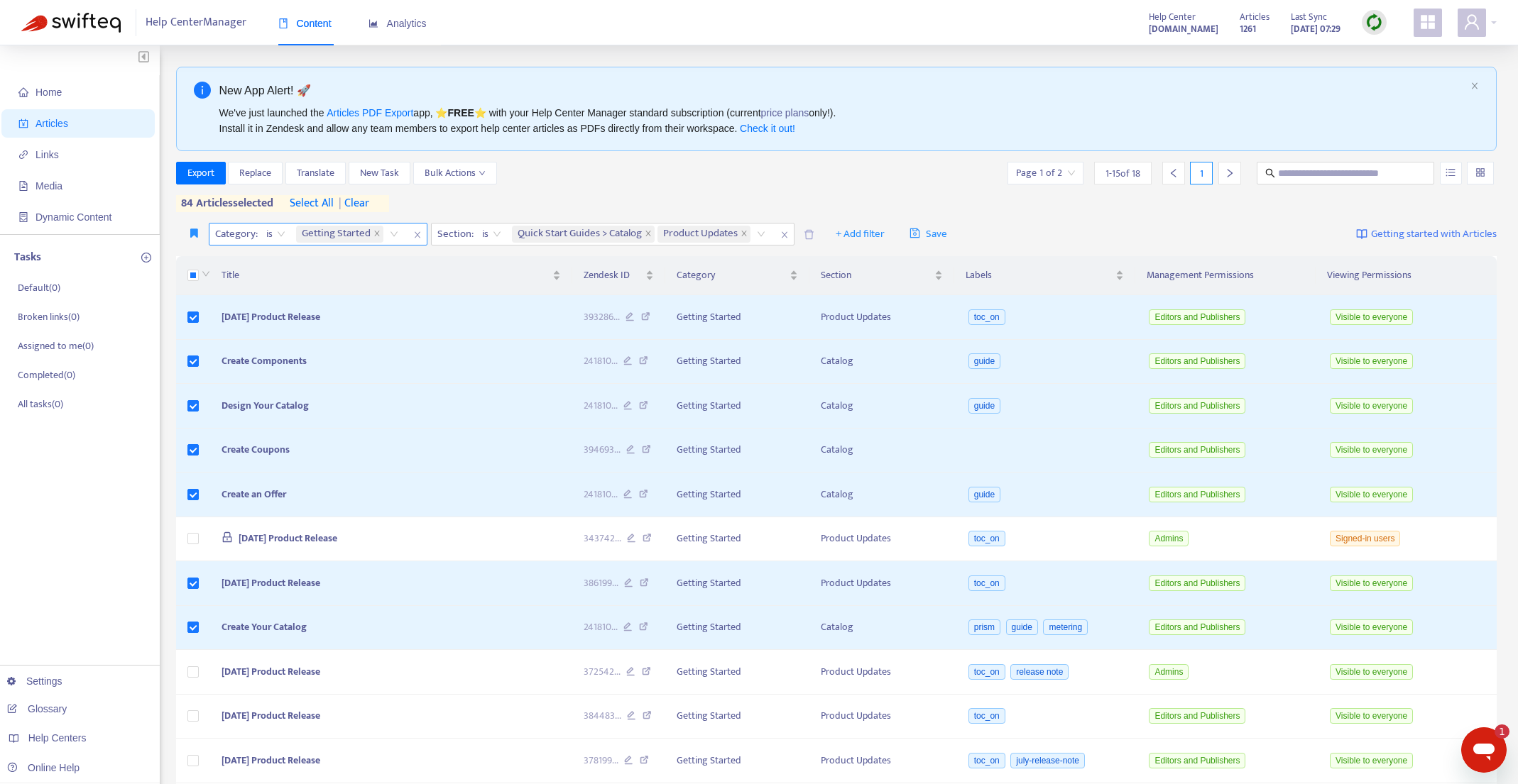
click at [369, 205] on span "| clear" at bounding box center [351, 204] width 35 height 17
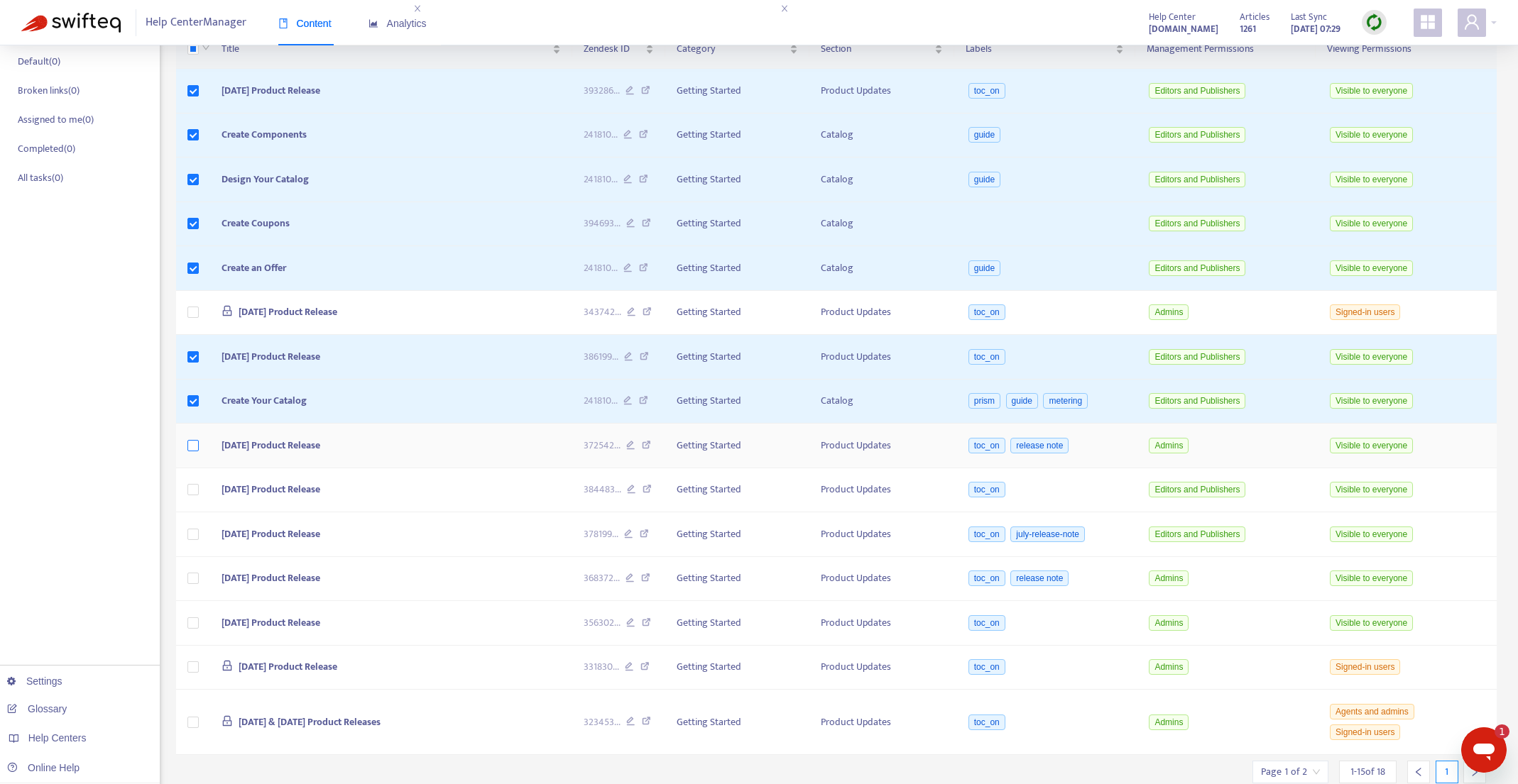
scroll to position [277, 0]
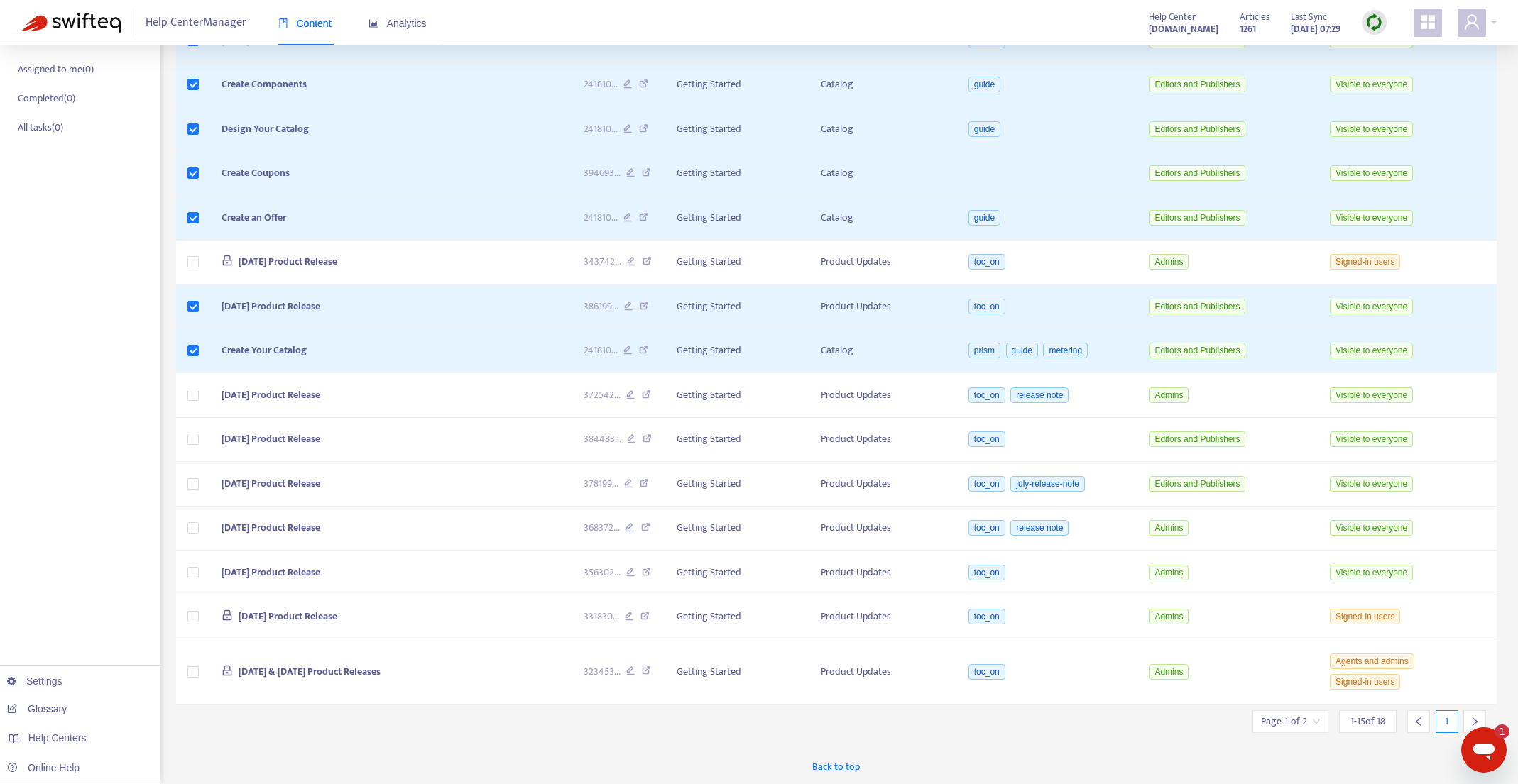
click at [1477, 721] on icon "right" at bounding box center [1474, 722] width 5 height 8
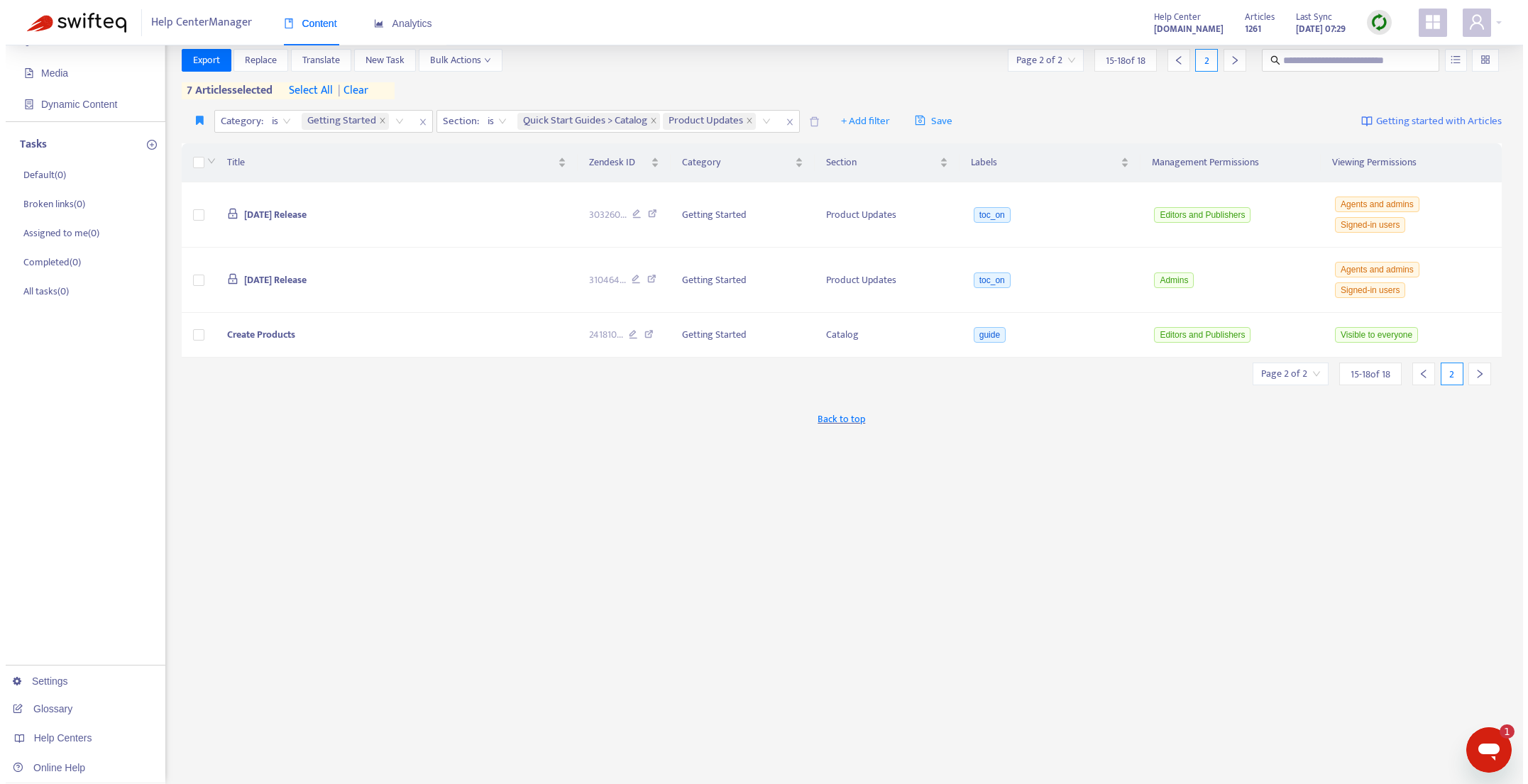
scroll to position [113, 0]
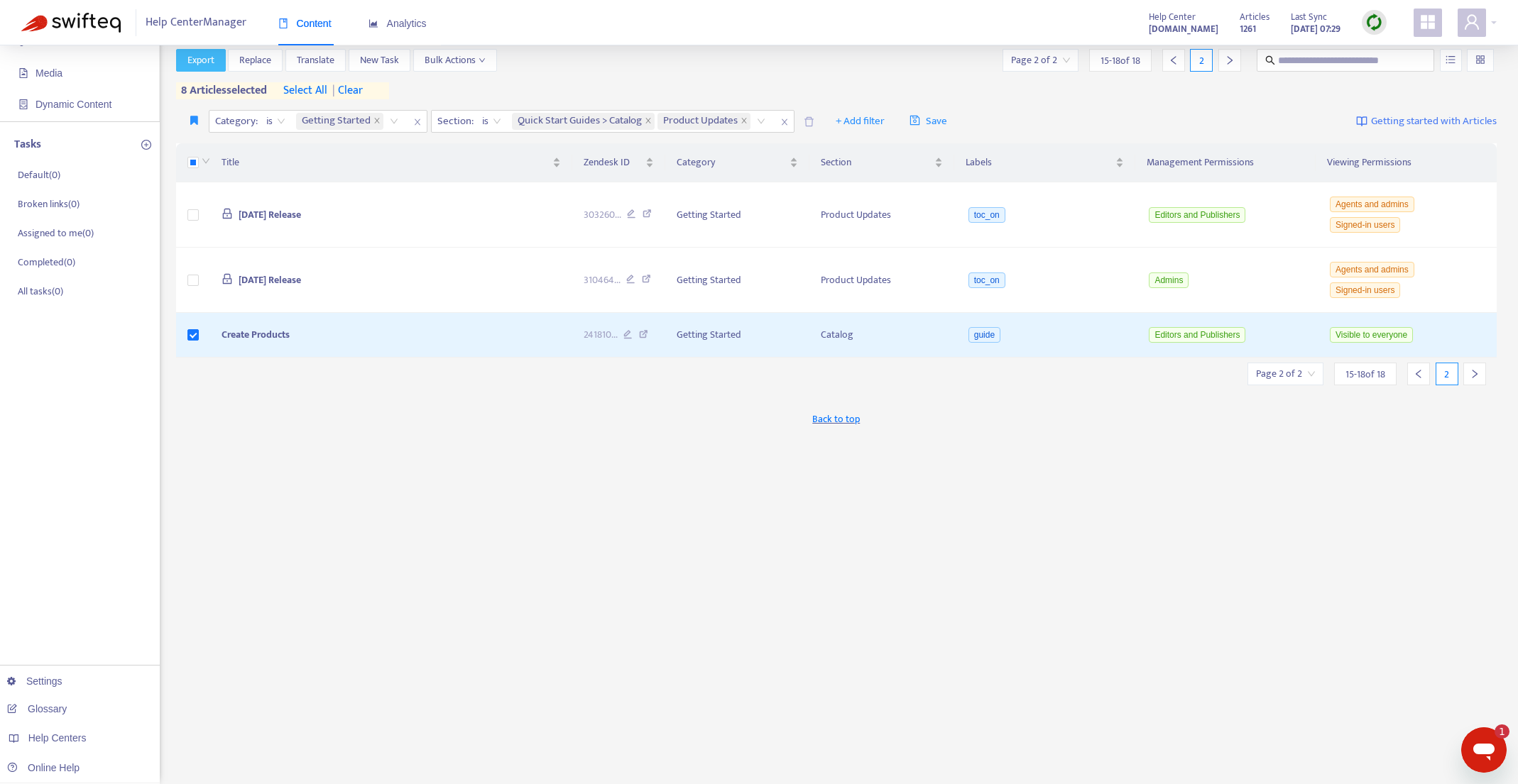
click at [200, 60] on span "Export" at bounding box center [200, 60] width 27 height 16
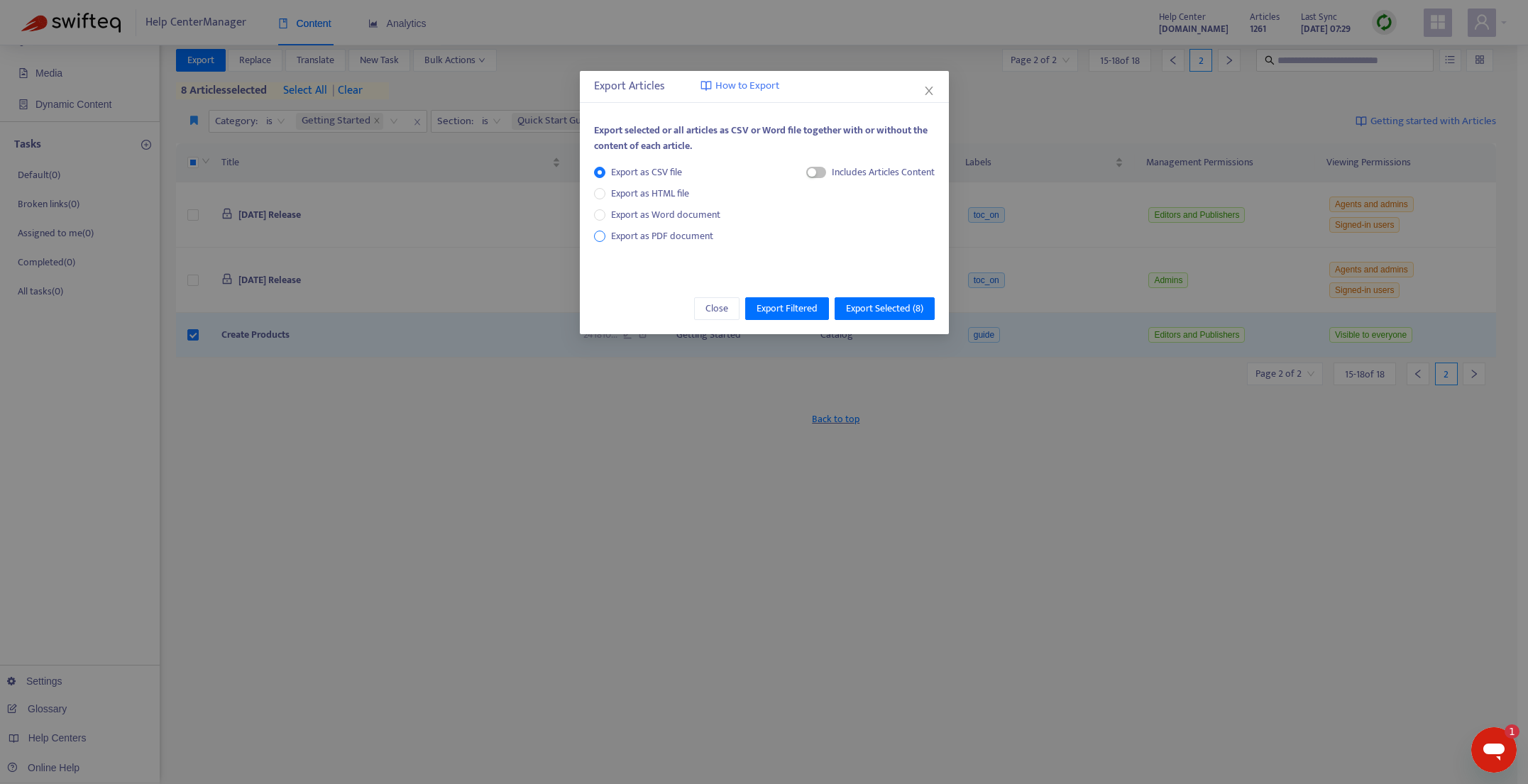
click at [669, 236] on span "Export as PDF document" at bounding box center [663, 236] width 102 height 16
click at [893, 307] on span "Export Selected ( 8 )" at bounding box center [885, 309] width 77 height 16
